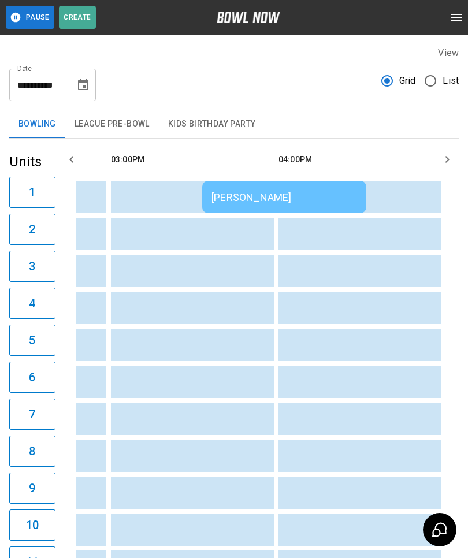
click at [258, 187] on td "[PERSON_NAME]" at bounding box center [284, 197] width 164 height 32
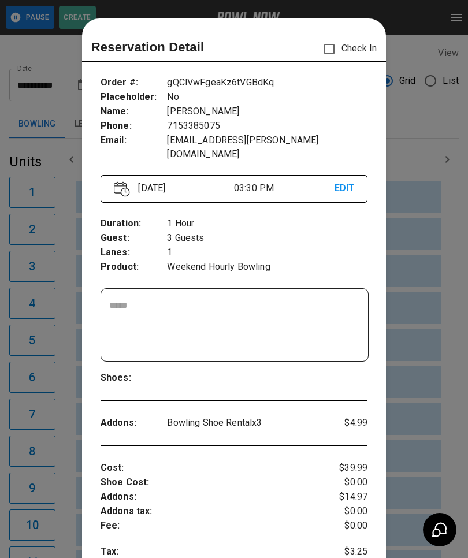
scroll to position [18, 0]
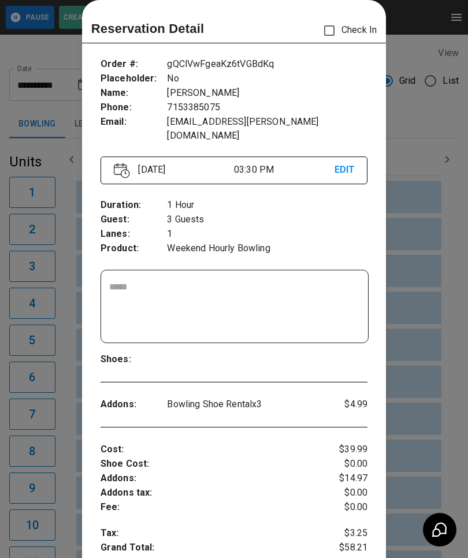
click at [442, 343] on div at bounding box center [234, 279] width 468 height 558
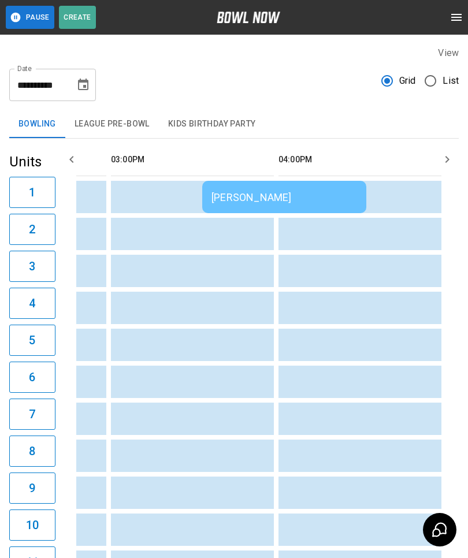
click at [265, 192] on div "[PERSON_NAME]" at bounding box center [284, 197] width 146 height 12
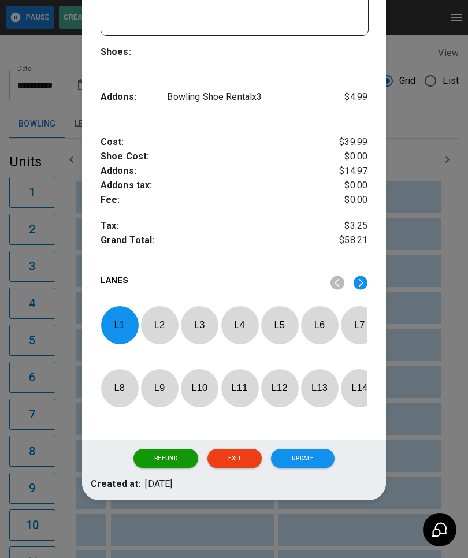
scroll to position [325, 0]
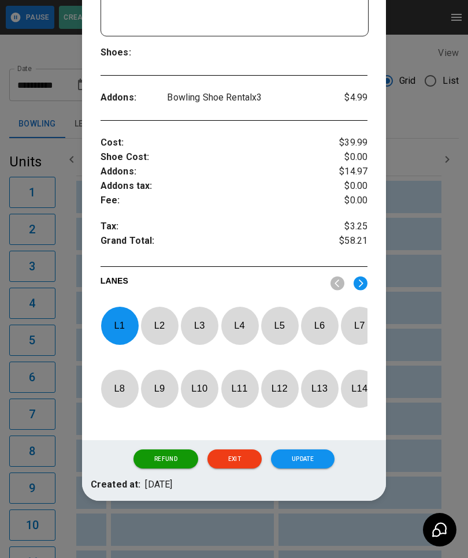
click at [122, 314] on p "L 1" at bounding box center [120, 325] width 38 height 27
click at [127, 382] on p "L 8" at bounding box center [120, 388] width 38 height 27
click at [313, 459] on button "Update" at bounding box center [303, 460] width 64 height 20
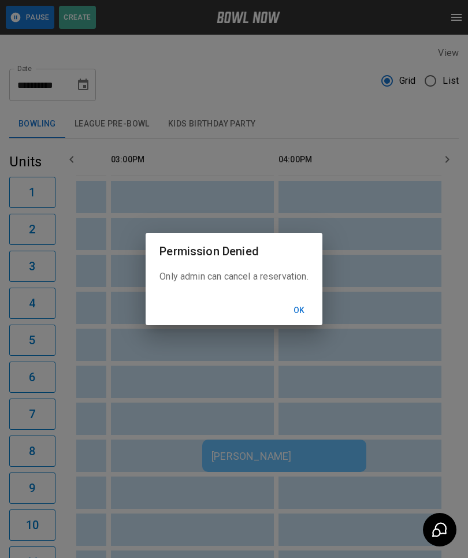
scroll to position [0, 838]
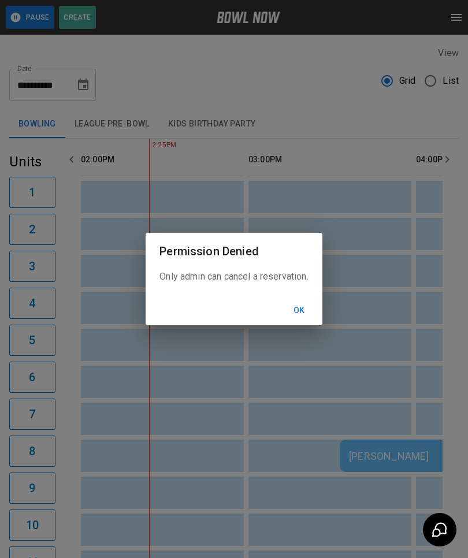
click at [400, 375] on div "Permission Denied Only admin can cancel a reservation. Ok" at bounding box center [234, 279] width 468 height 558
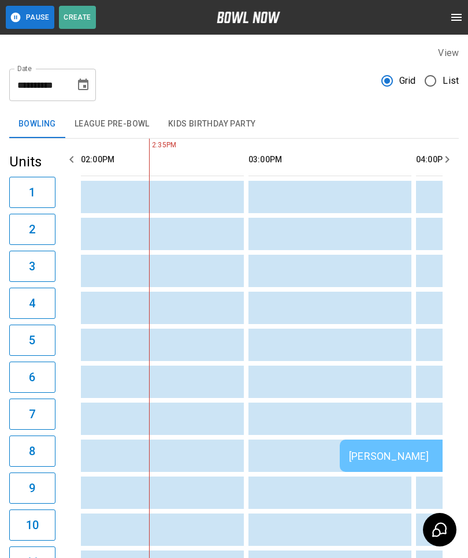
click at [320, 388] on td "sticky table" at bounding box center [317, 382] width 38 height 32
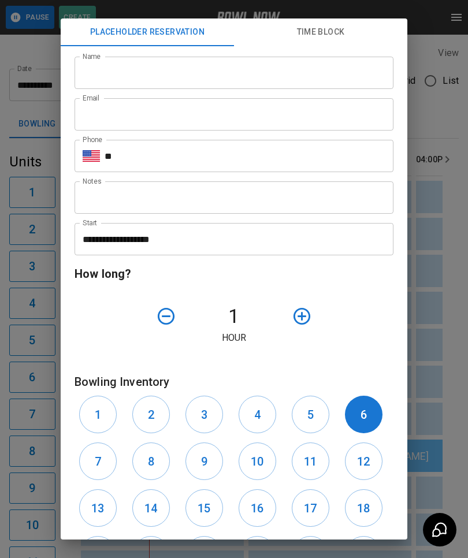
click at [452, 407] on div "**********" at bounding box center [234, 279] width 468 height 558
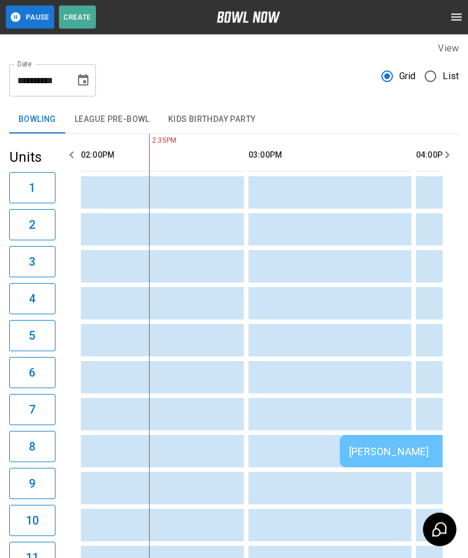
scroll to position [0, 0]
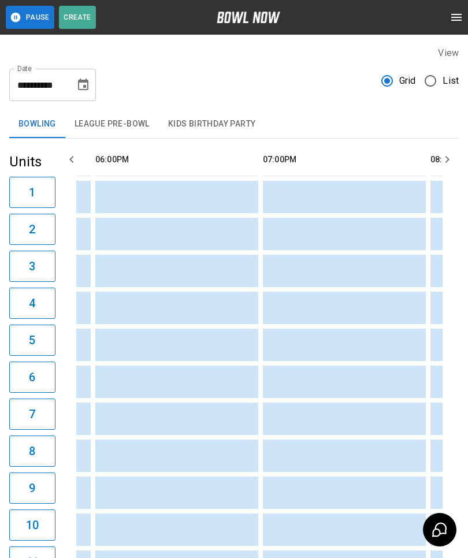
scroll to position [0, 1367]
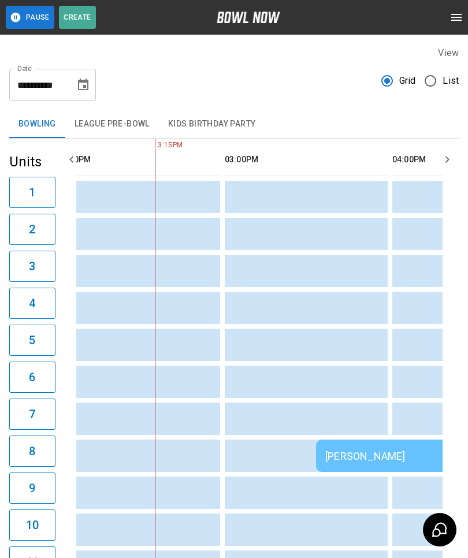
click at [367, 462] on div "[PERSON_NAME]" at bounding box center [398, 456] width 146 height 12
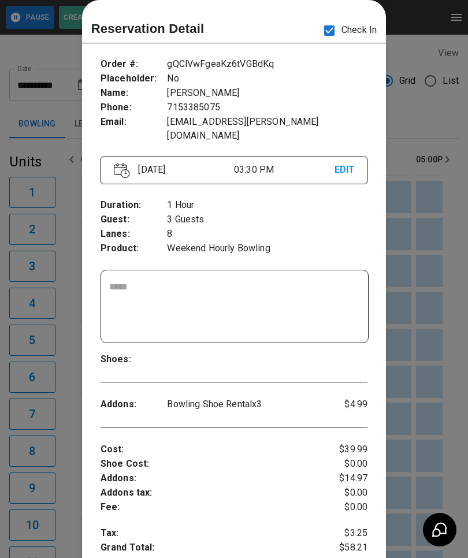
scroll to position [17, 0]
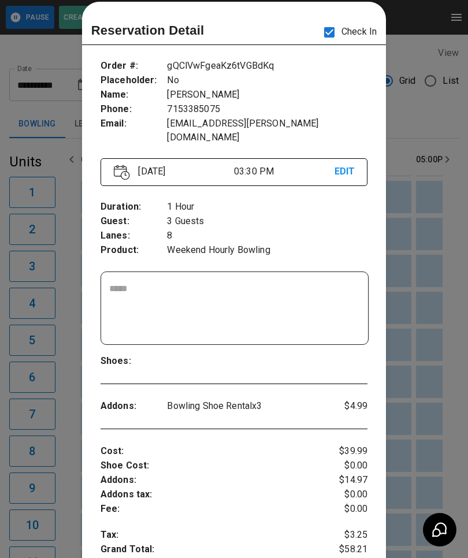
click at [432, 388] on div at bounding box center [234, 279] width 468 height 558
